Goal: Task Accomplishment & Management: Manage account settings

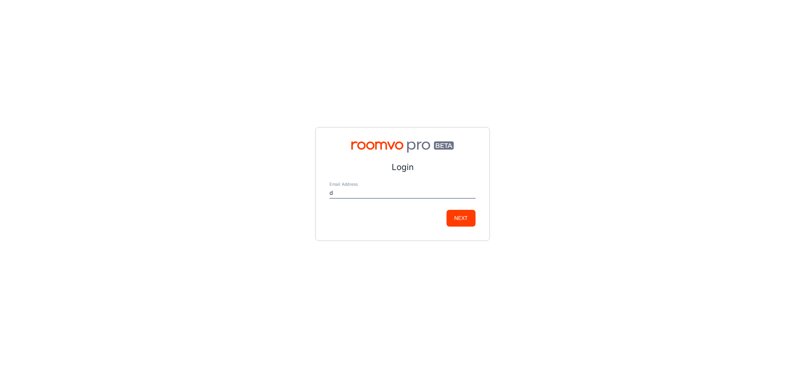
type input "[EMAIL_ADDRESS][DOMAIN_NAME]"
click at [470, 218] on button "Next" at bounding box center [460, 218] width 29 height 17
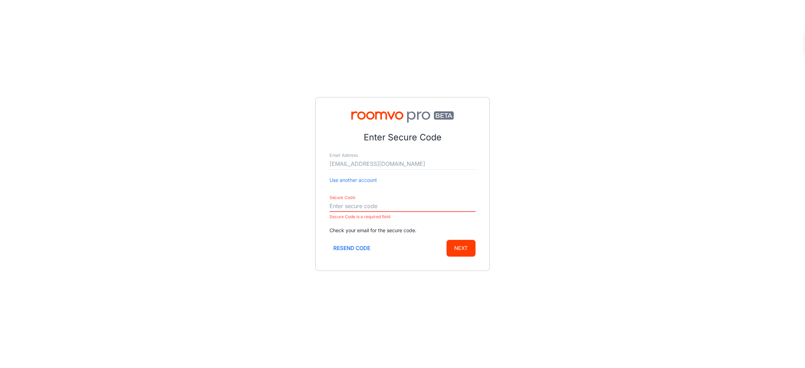
click at [368, 206] on input "Secure Code" at bounding box center [402, 206] width 146 height 11
paste input "087492"
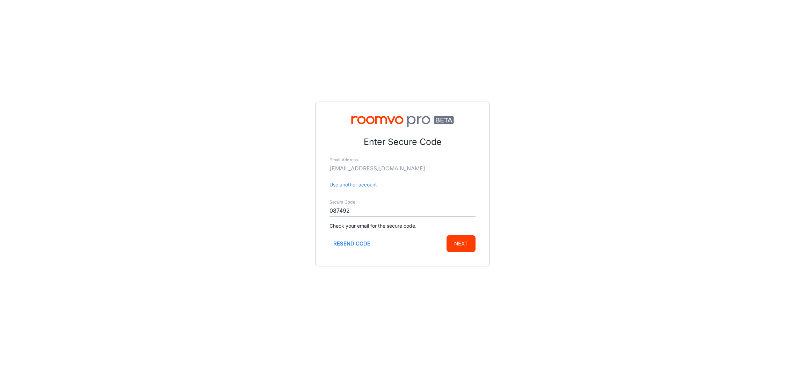
type input "087492"
click at [466, 242] on button "Next" at bounding box center [460, 243] width 29 height 17
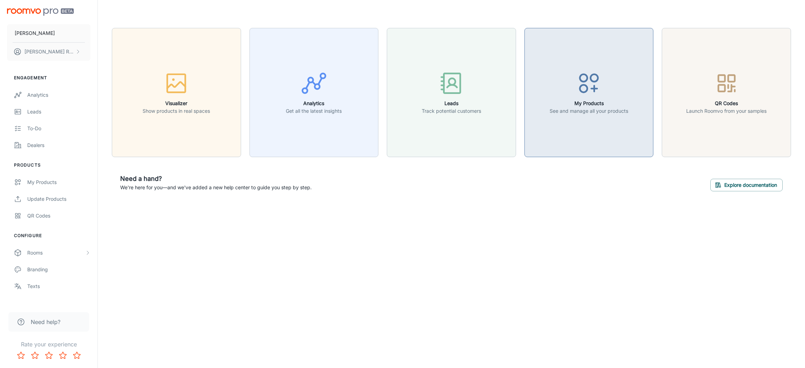
click at [620, 115] on button "My Products See and manage all your products" at bounding box center [588, 92] width 129 height 129
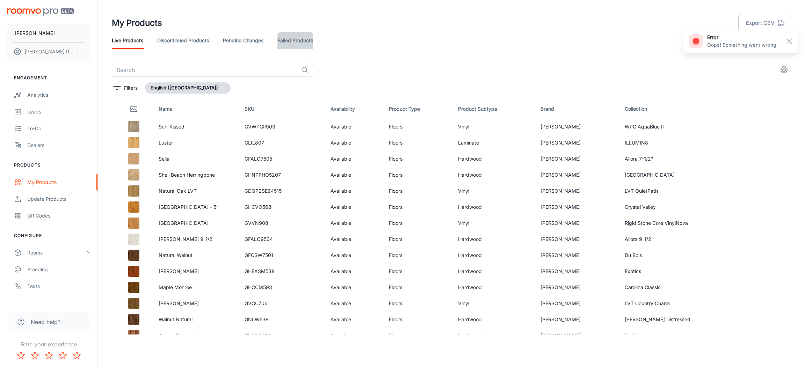
click at [310, 38] on link "Failed Products" at bounding box center [295, 40] width 36 height 17
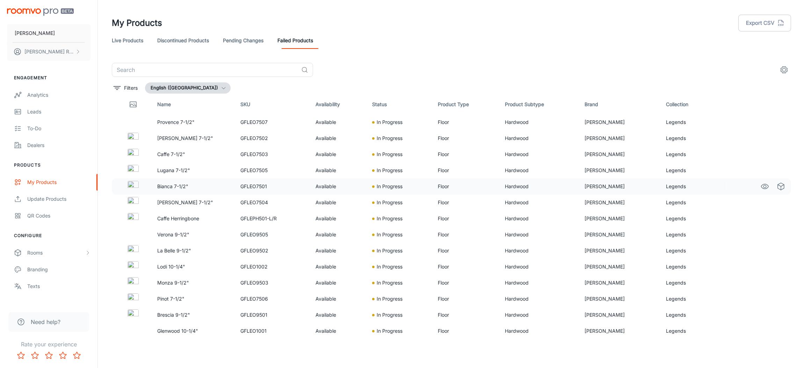
scroll to position [9, 0]
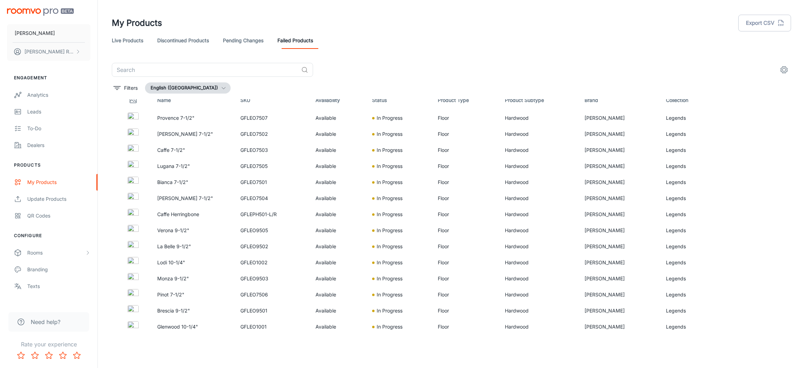
click at [251, 34] on link "Pending Changes" at bounding box center [243, 40] width 41 height 17
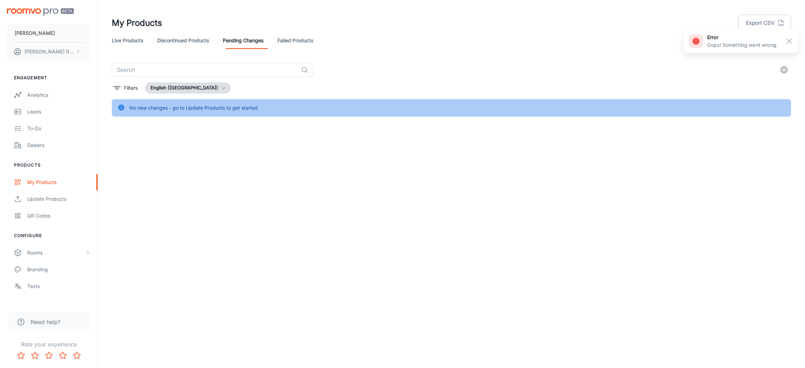
click at [204, 40] on link "Discontinued Products" at bounding box center [183, 40] width 52 height 17
